Goal: Complete application form

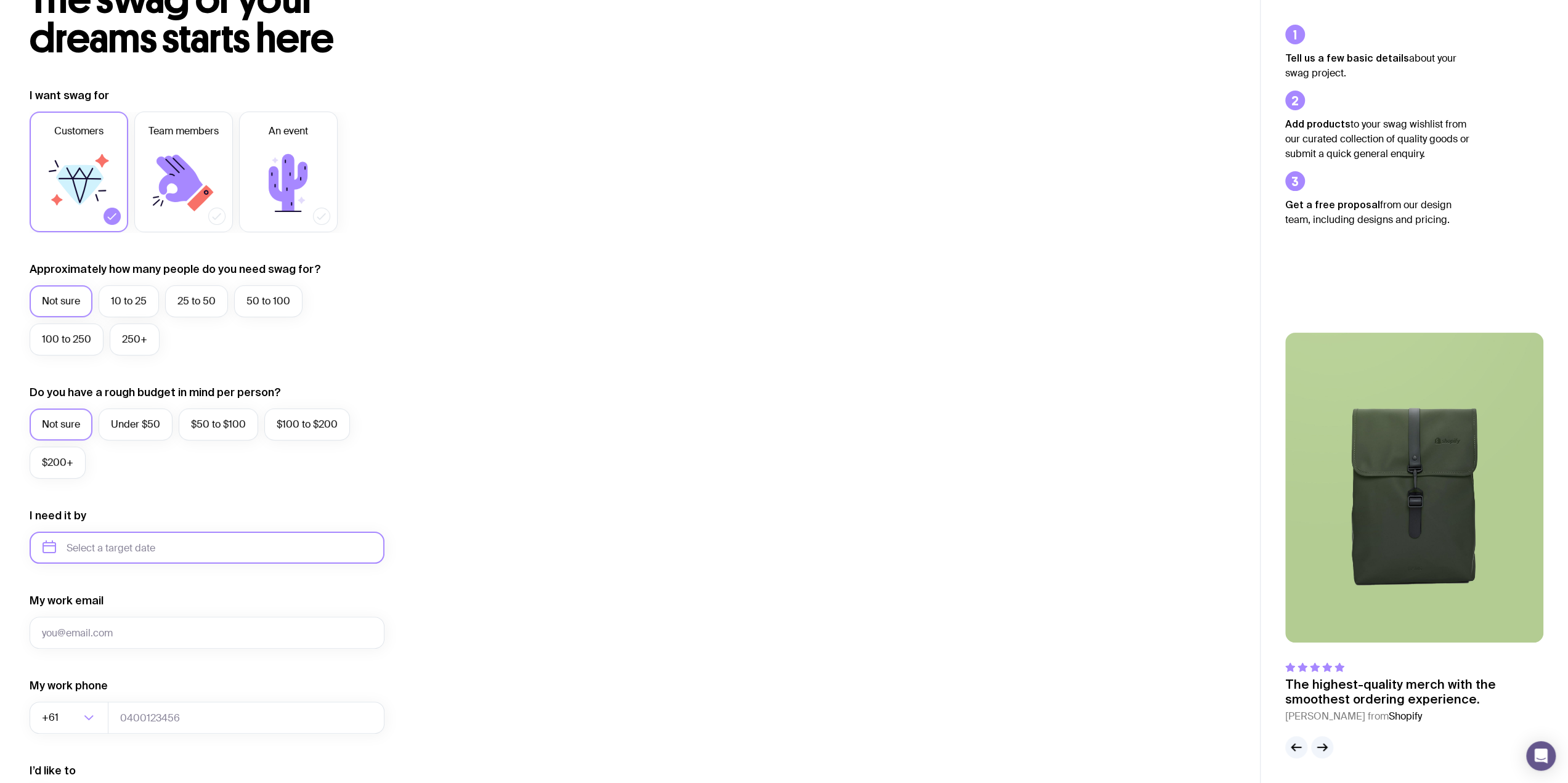
scroll to position [62, 0]
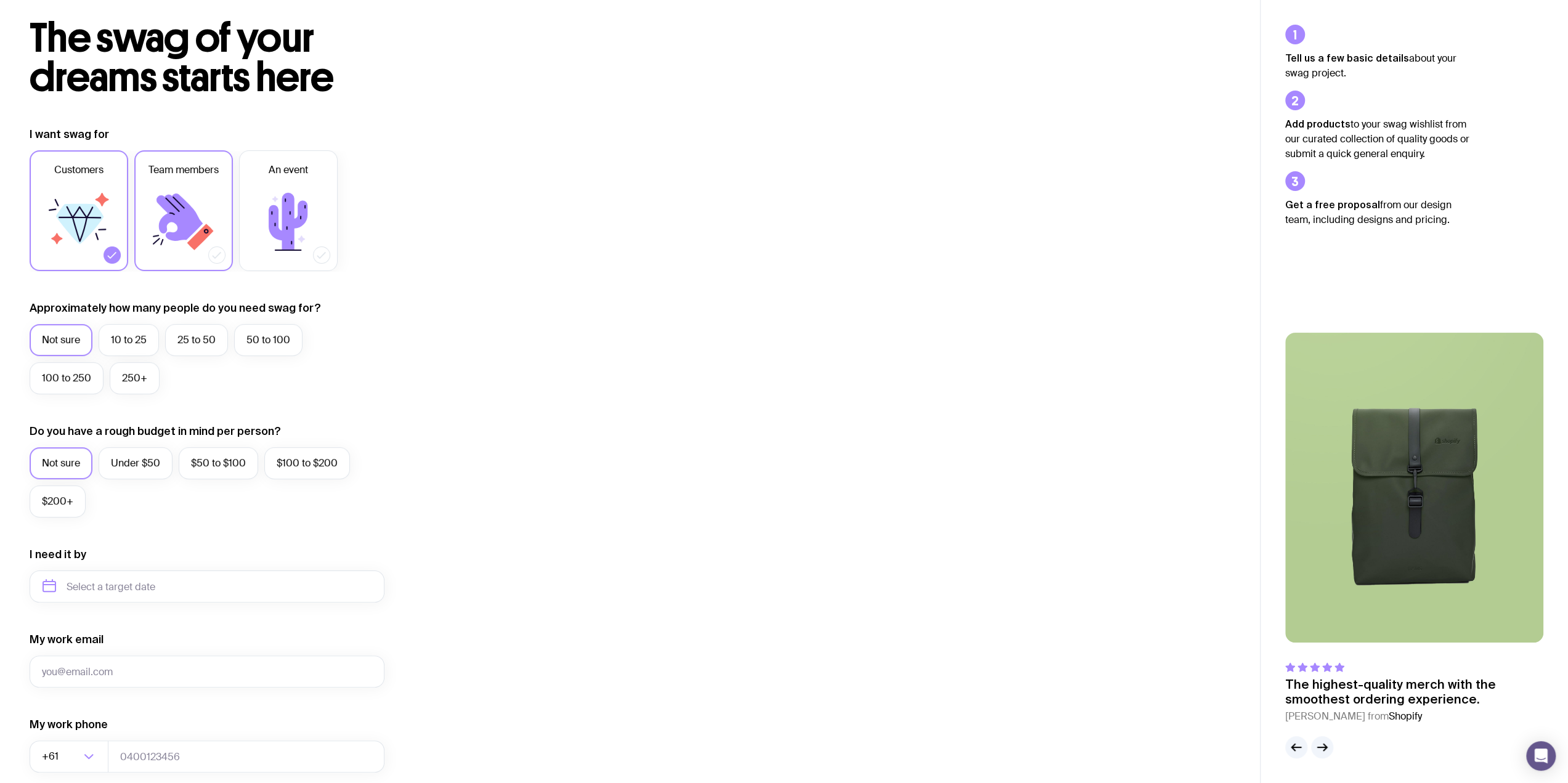
click at [191, 206] on icon at bounding box center [183, 222] width 73 height 74
click at [0, 0] on input "Team members" at bounding box center [0, 0] width 0 height 0
click at [121, 333] on label "10 to 25" at bounding box center [128, 341] width 60 height 32
click at [0, 0] on input "10 to 25" at bounding box center [0, 0] width 0 height 0
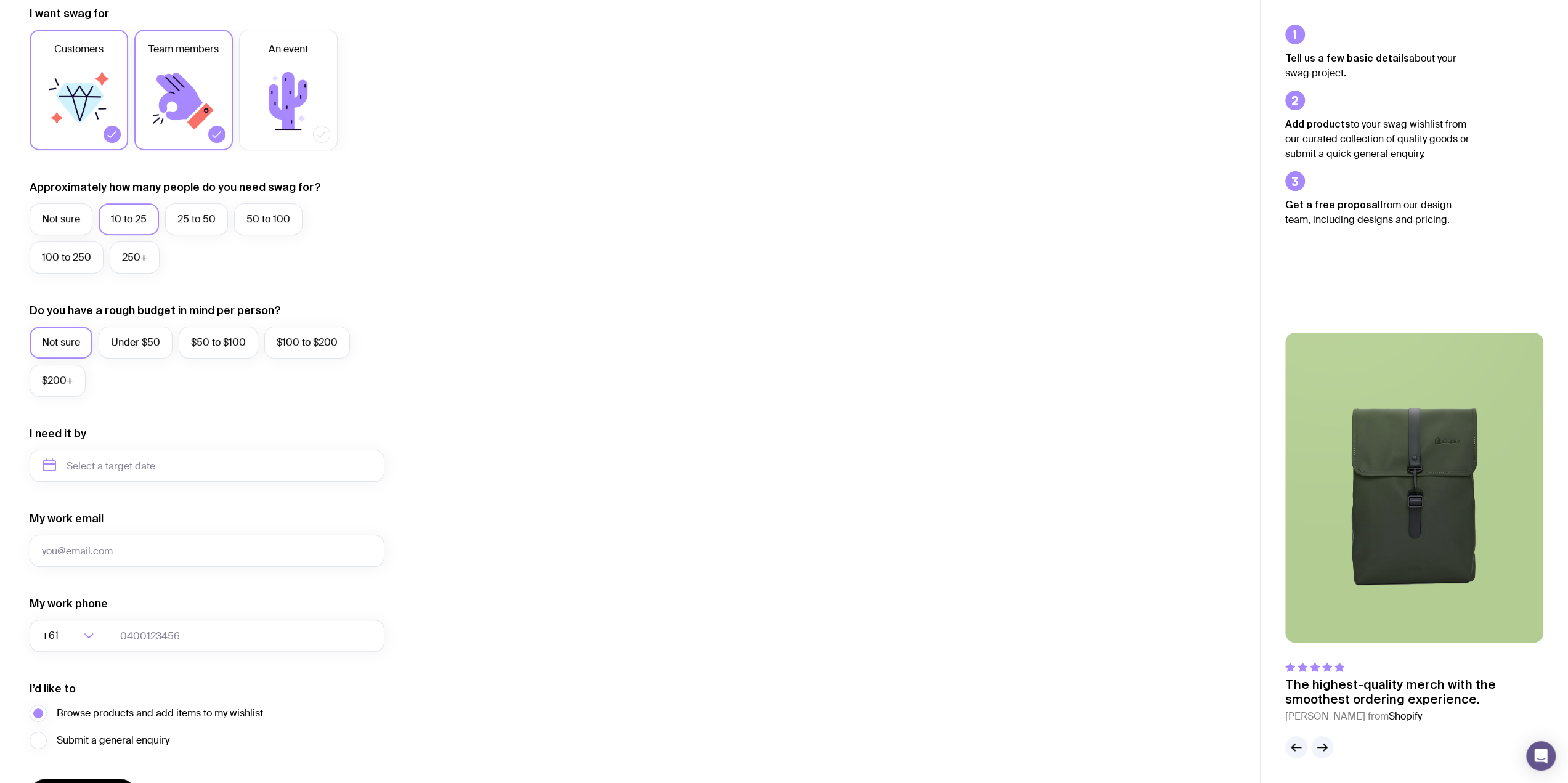
scroll to position [185, 0]
click at [48, 382] on label "$200+" at bounding box center [57, 379] width 56 height 32
click at [0, 0] on input "$200+" at bounding box center [0, 0] width 0 height 0
click at [116, 469] on input "text" at bounding box center [207, 464] width 355 height 32
click at [97, 618] on button "Nov" at bounding box center [108, 615] width 45 height 25
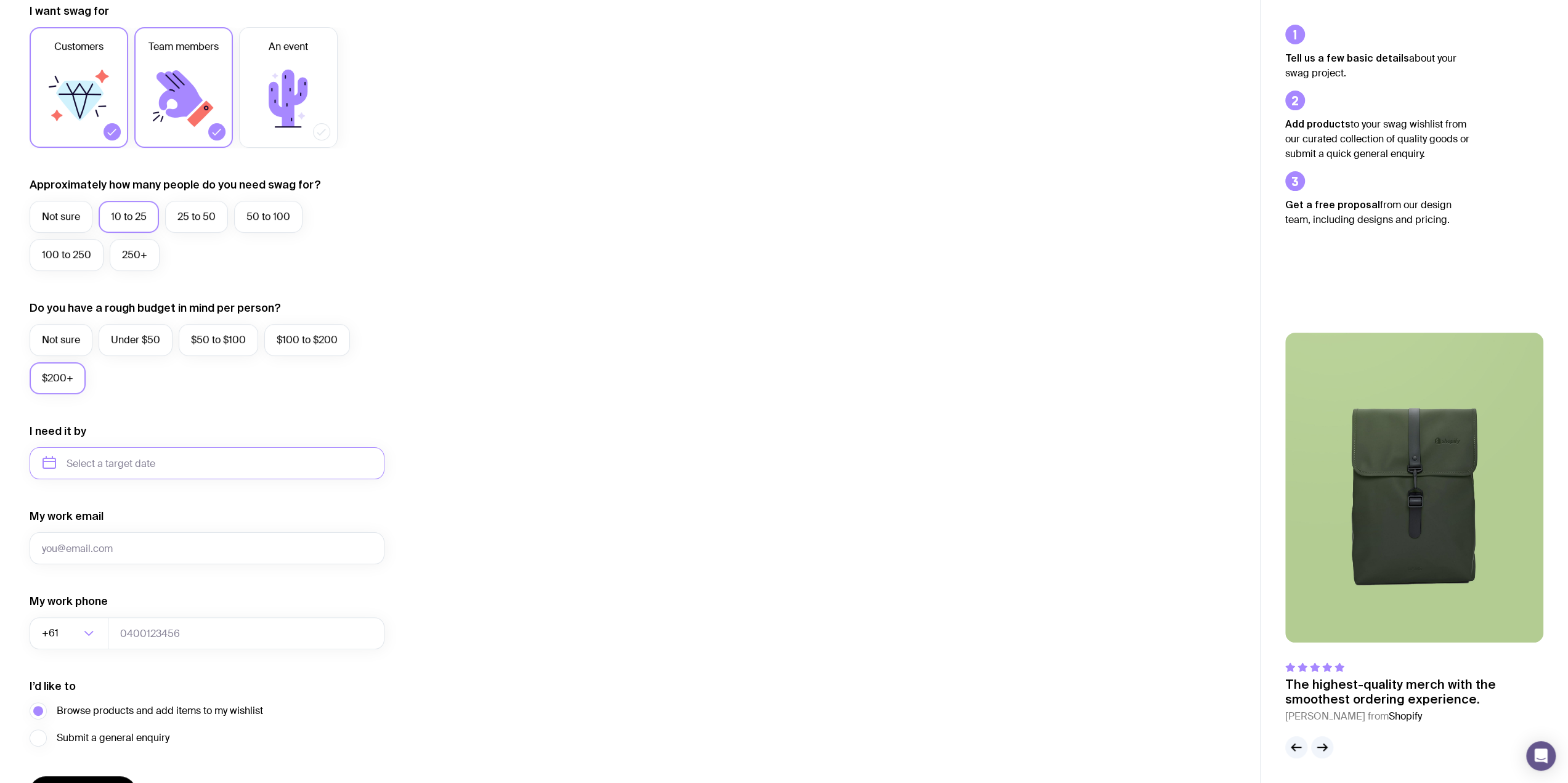
type input "[DATE]"
click at [192, 539] on input "My work email" at bounding box center [207, 549] width 355 height 32
type input "[PERSON_NAME][EMAIL_ADDRESS][PERSON_NAME][DOMAIN_NAME]"
type input "0401055437"
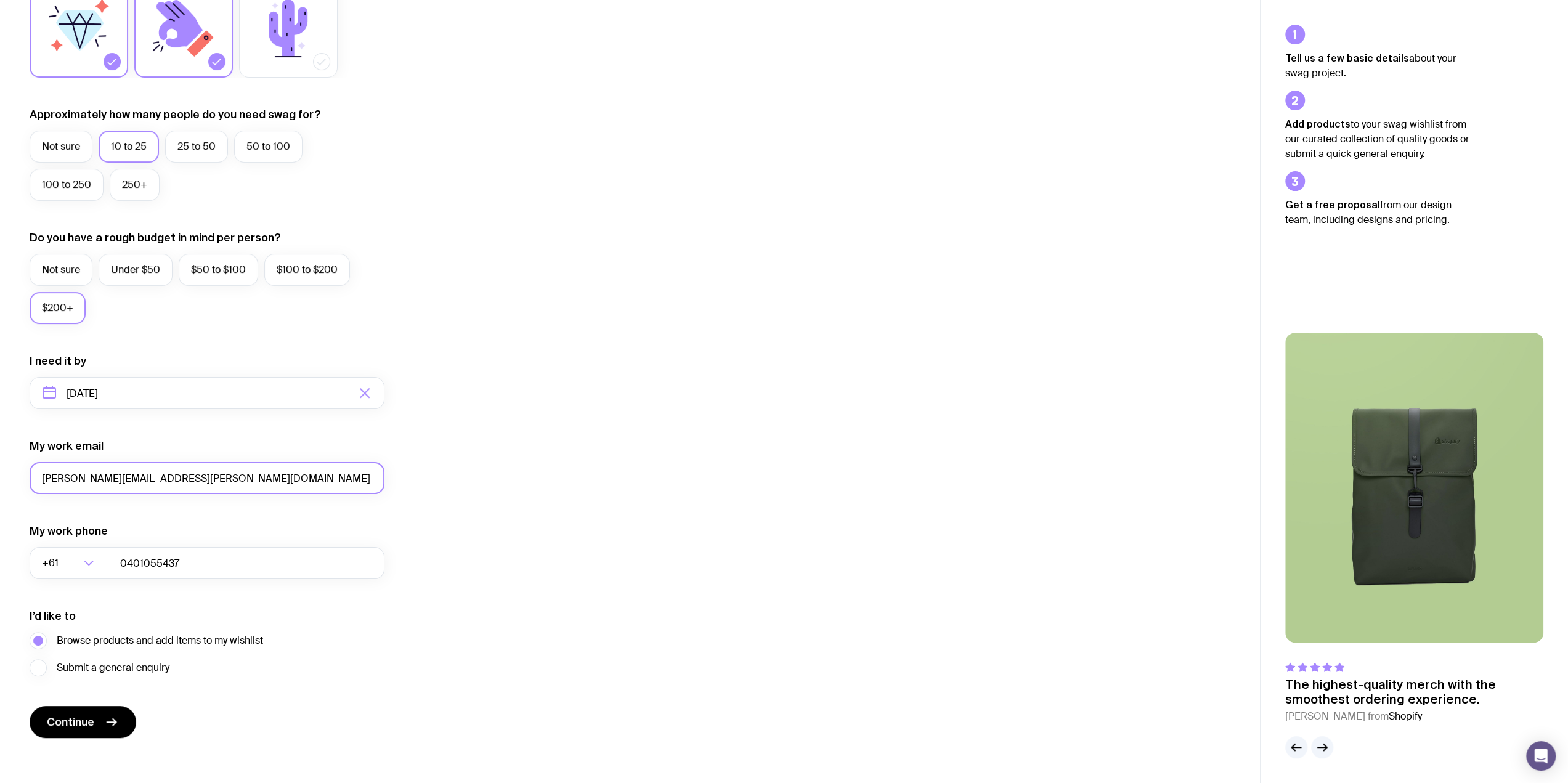
scroll to position [264, 0]
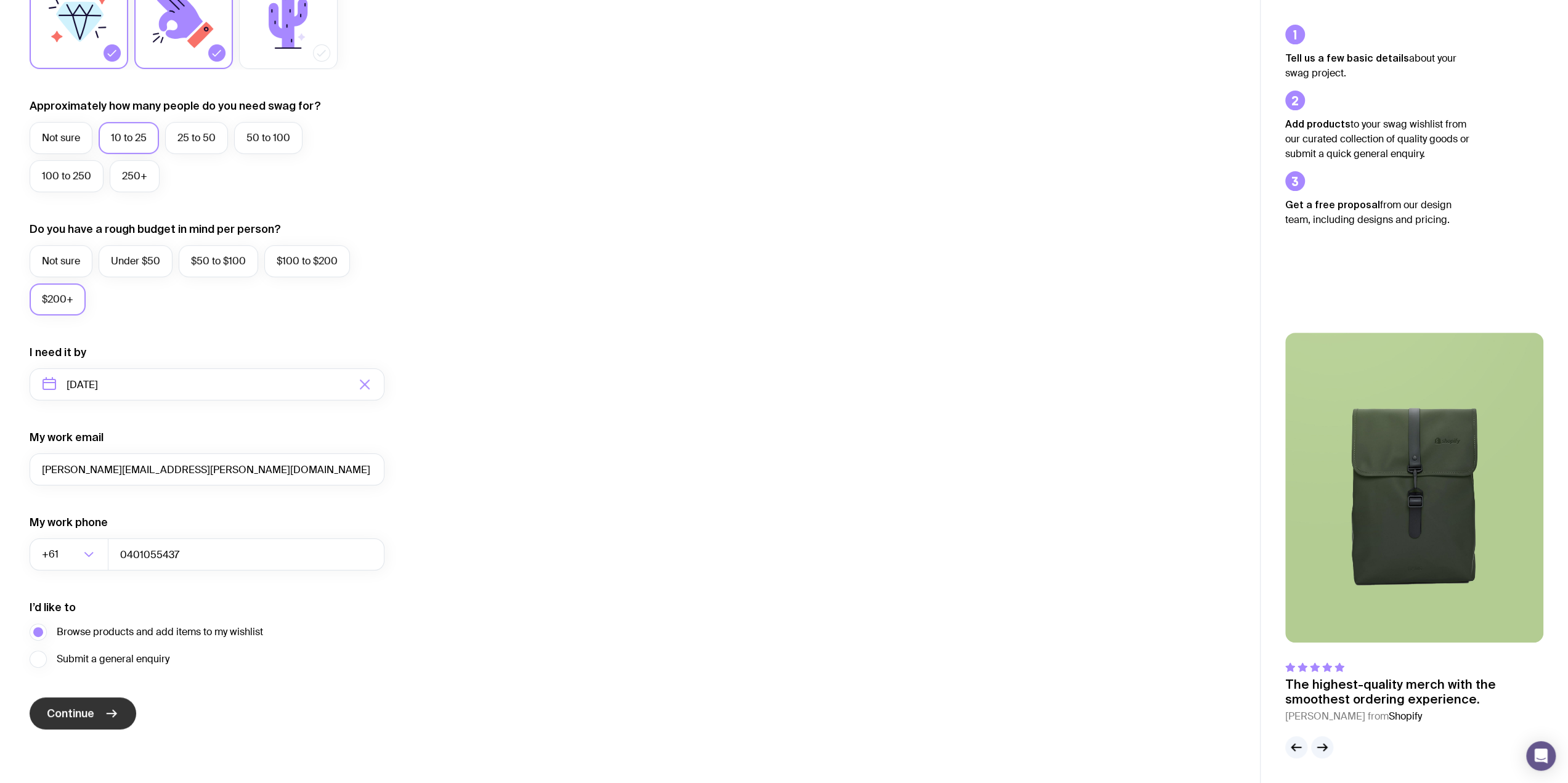
click at [80, 722] on button "Continue" at bounding box center [83, 714] width 107 height 32
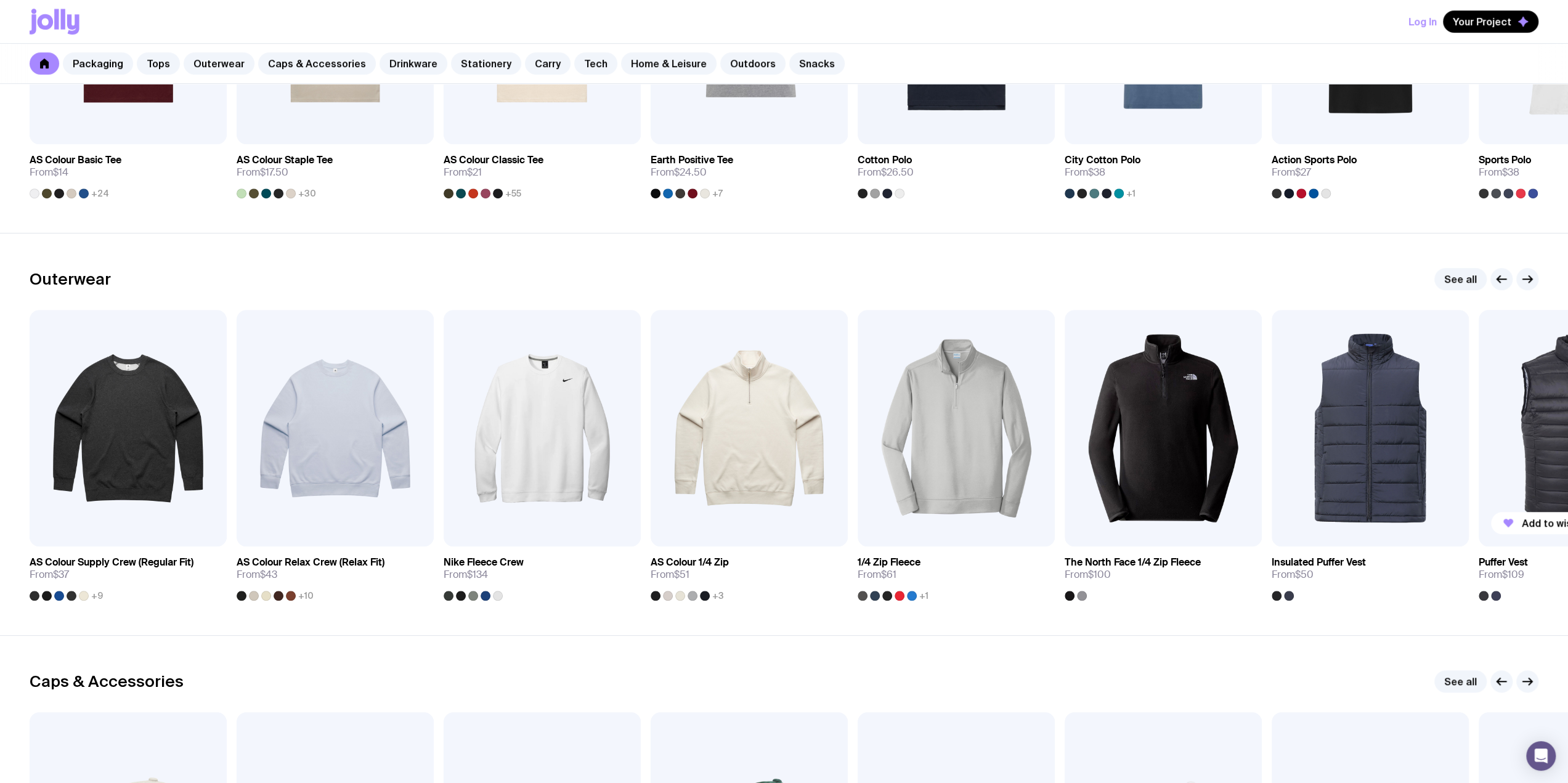
scroll to position [823, 0]
click at [1525, 275] on icon "button" at bounding box center [1527, 279] width 14 height 14
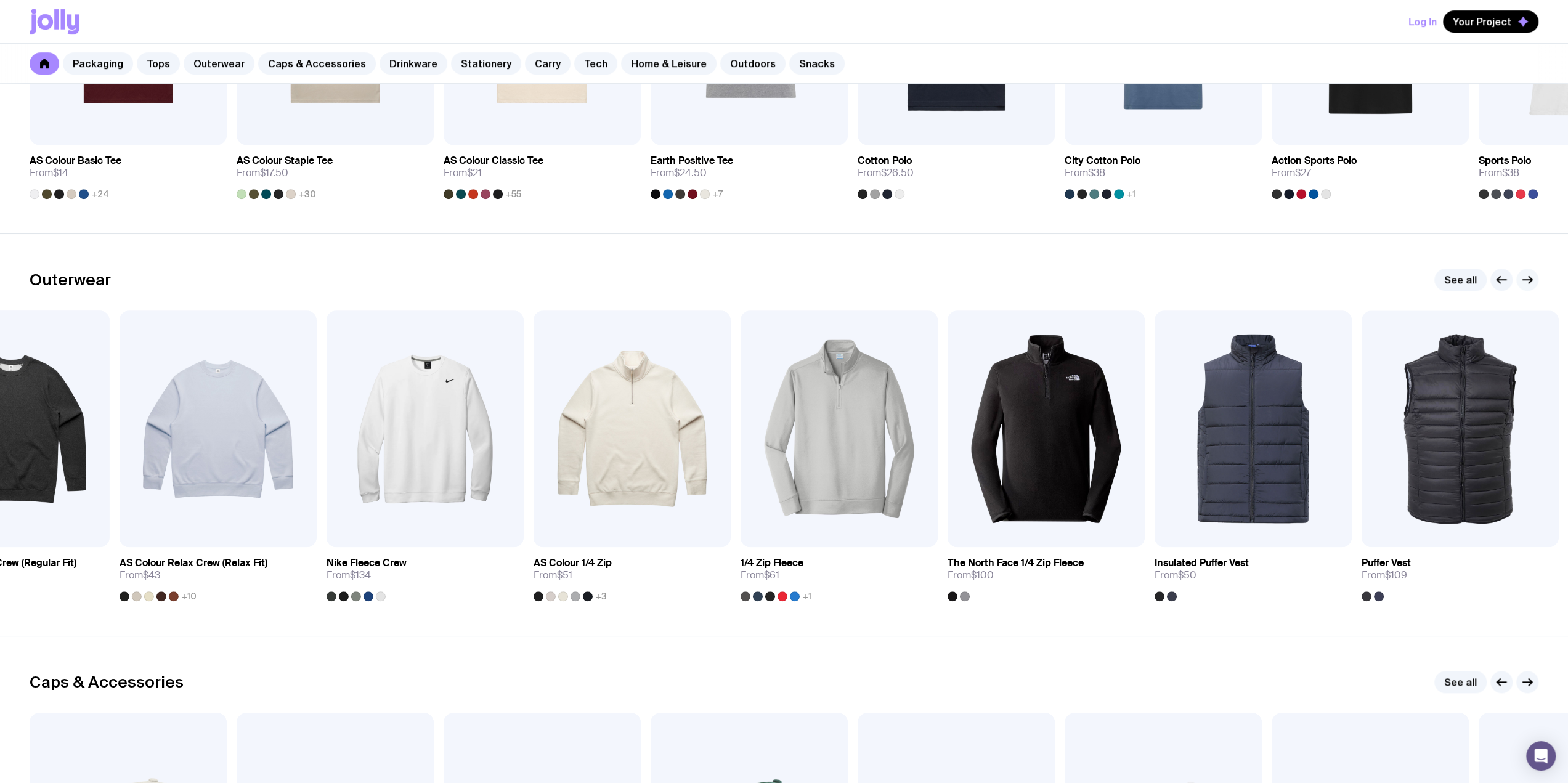
click at [1525, 275] on icon "button" at bounding box center [1527, 279] width 14 height 14
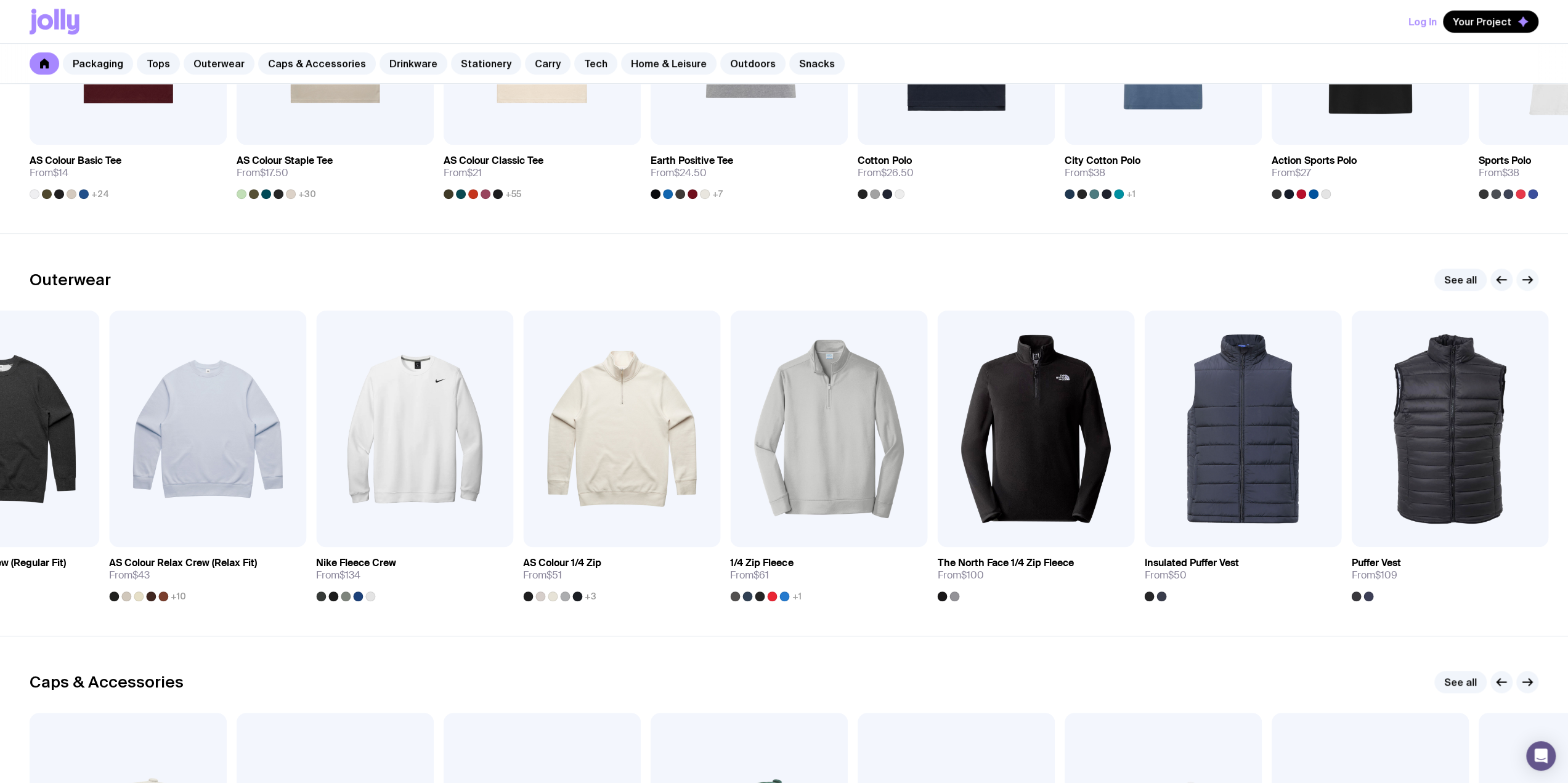
click at [1525, 275] on icon "button" at bounding box center [1527, 279] width 14 height 14
